Goal: Transaction & Acquisition: Purchase product/service

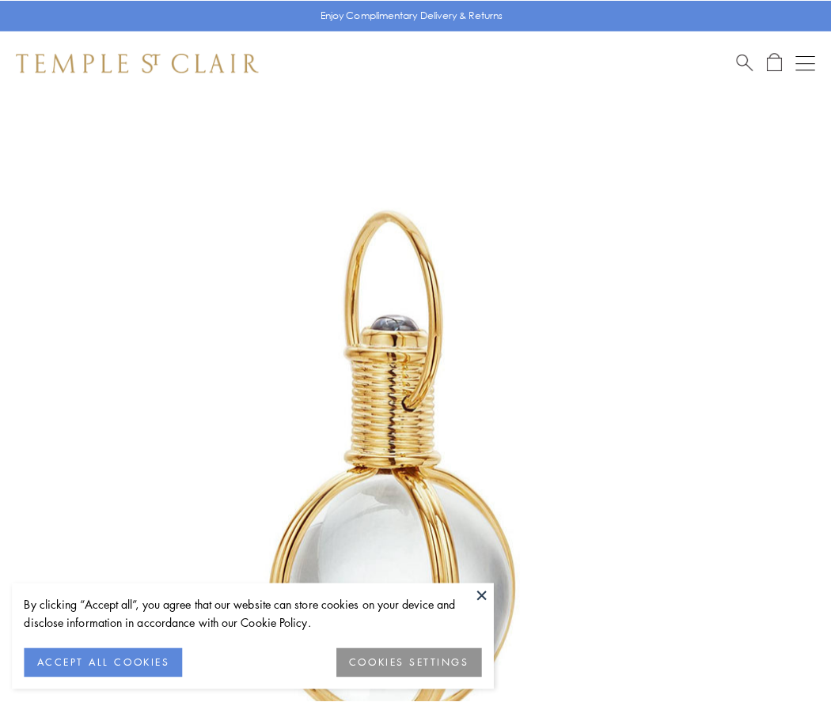
scroll to position [413, 0]
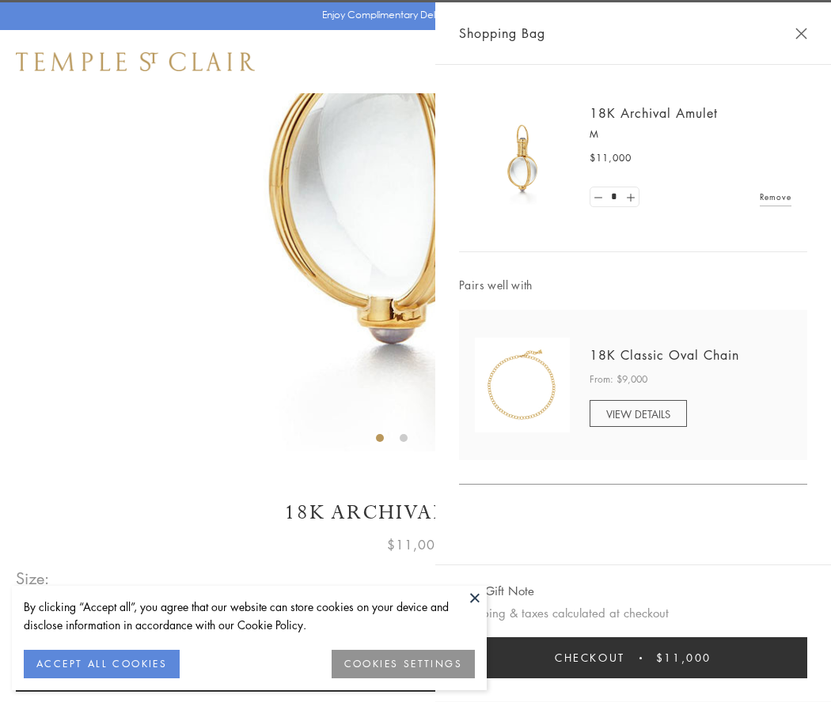
click at [633, 658] on button "Checkout $11,000" at bounding box center [633, 658] width 348 height 41
